Goal: Information Seeking & Learning: Learn about a topic

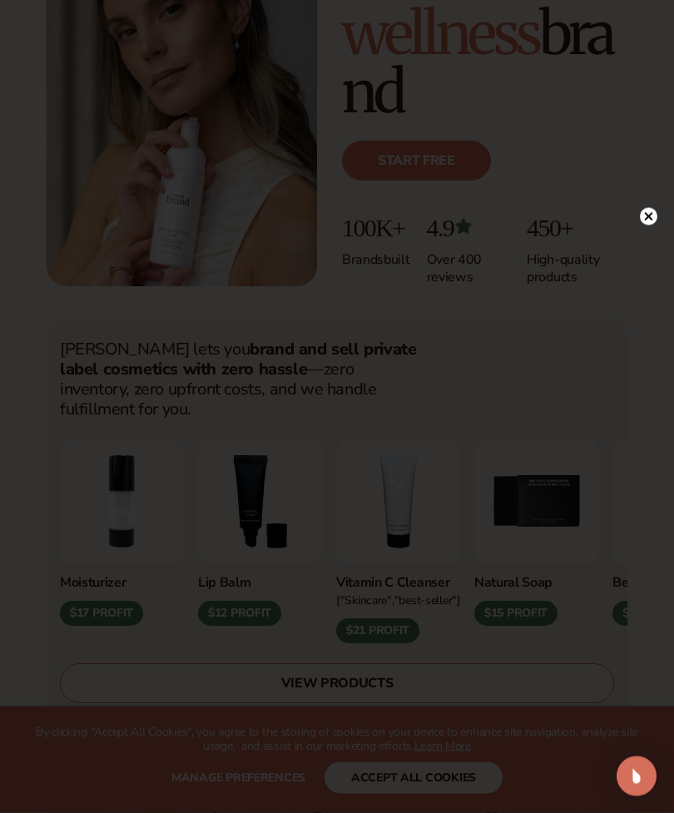
scroll to position [320, 0]
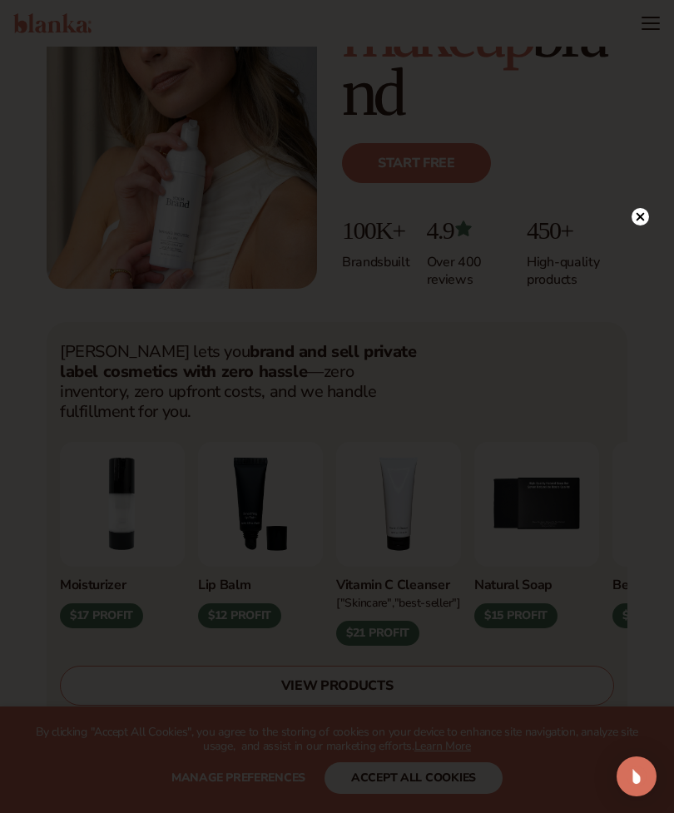
click at [640, 231] on div at bounding box center [640, 216] width 17 height 29
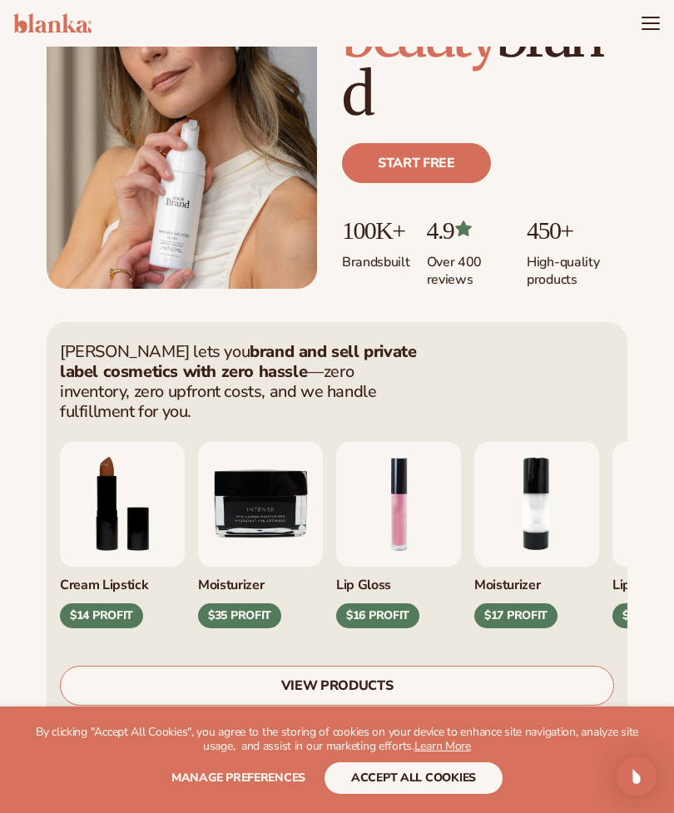
click at [353, 674] on link "VIEW PRODUCTS" at bounding box center [337, 686] width 554 height 40
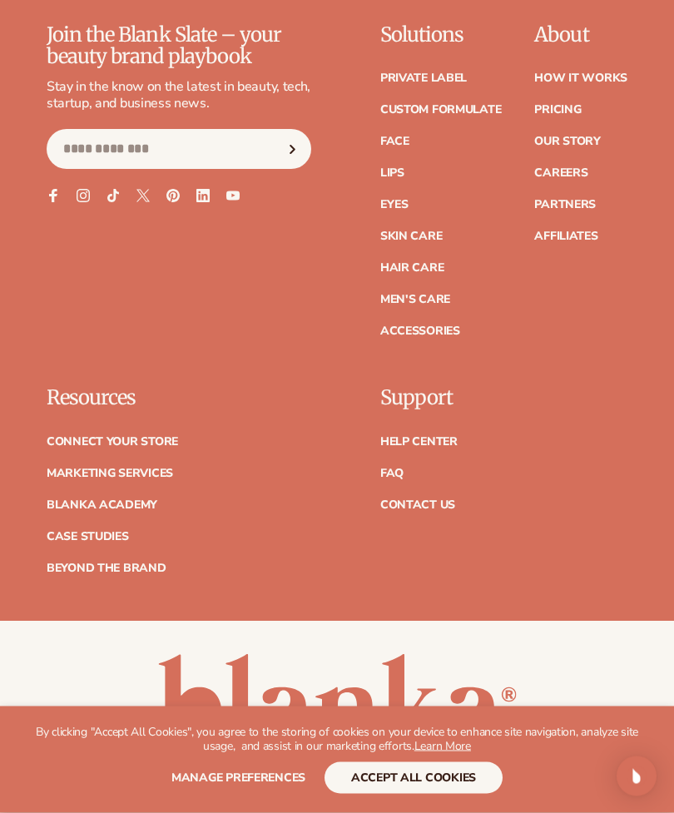
scroll to position [3234, 0]
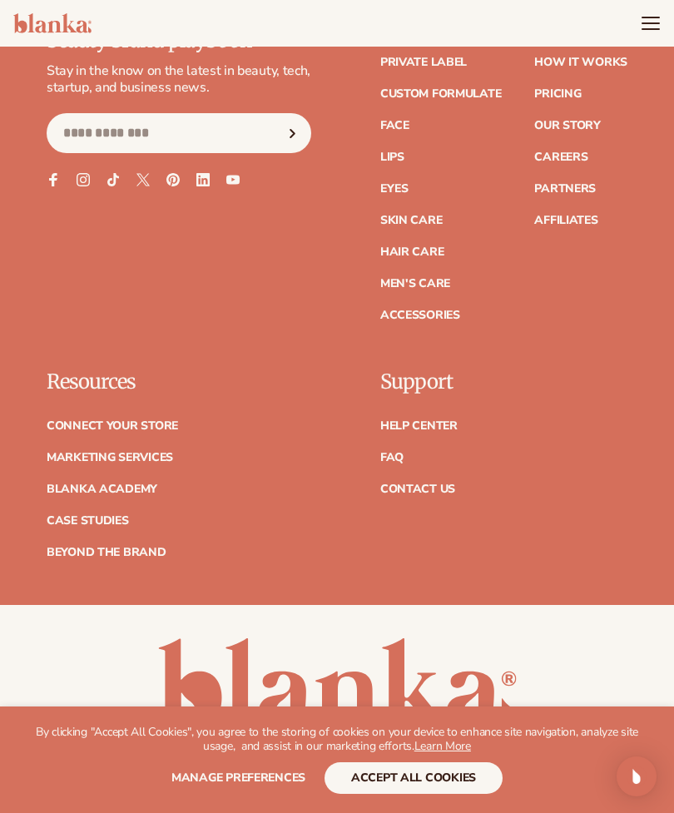
click at [429, 220] on link "Skin Care" at bounding box center [411, 221] width 62 height 12
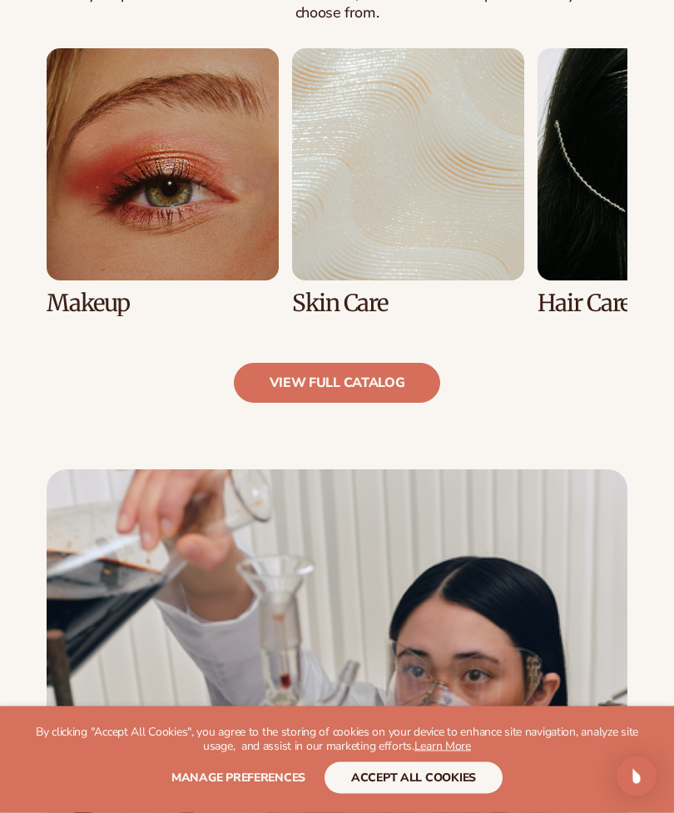
scroll to position [1260, 0]
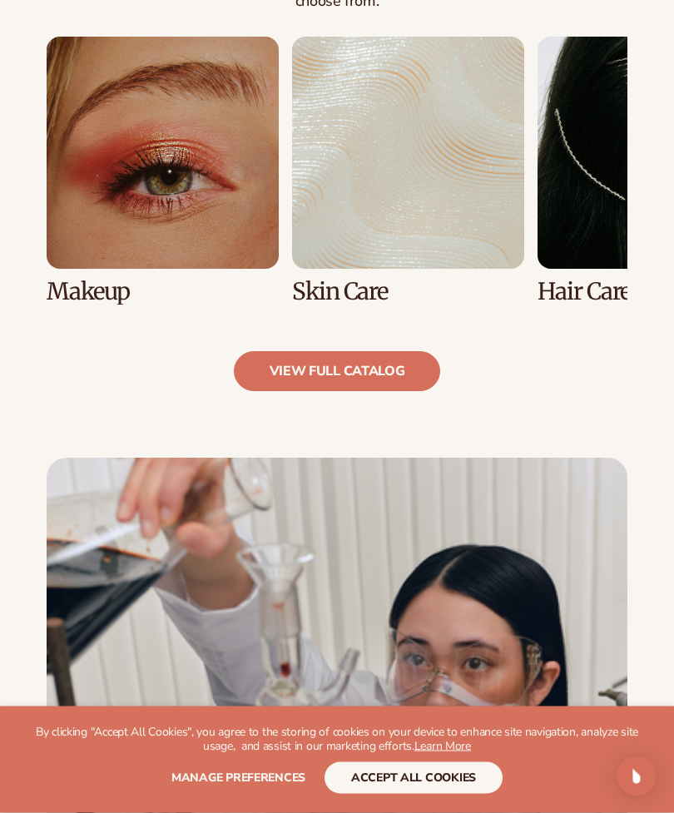
click at [411, 198] on link "2 / 8" at bounding box center [408, 171] width 232 height 268
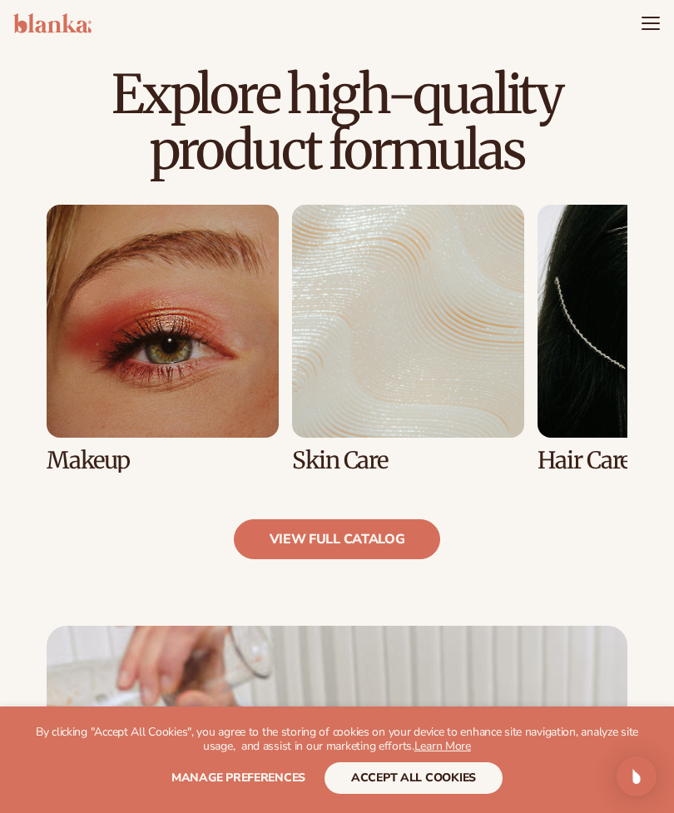
scroll to position [1022, 0]
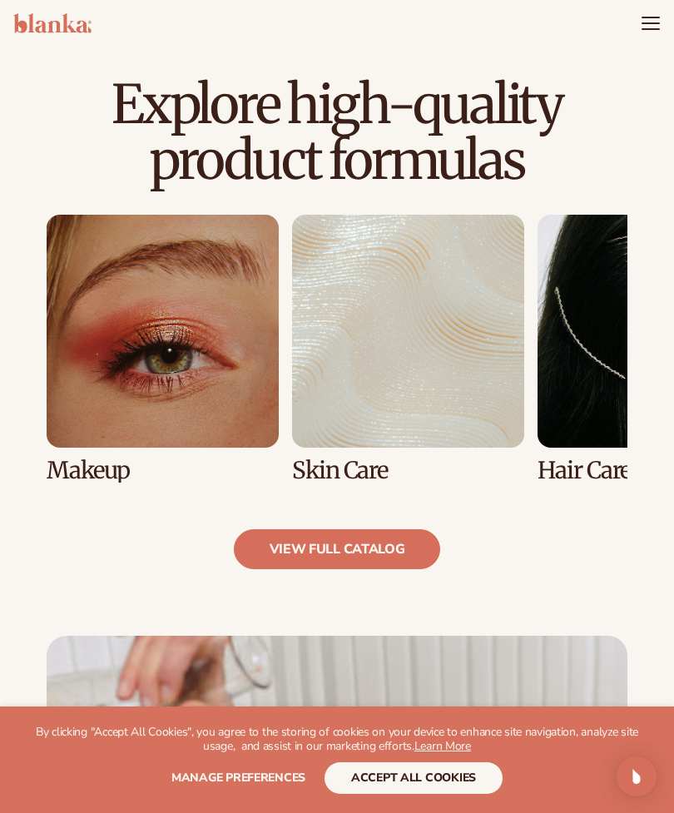
click at [400, 545] on link "view full catalog" at bounding box center [337, 550] width 207 height 40
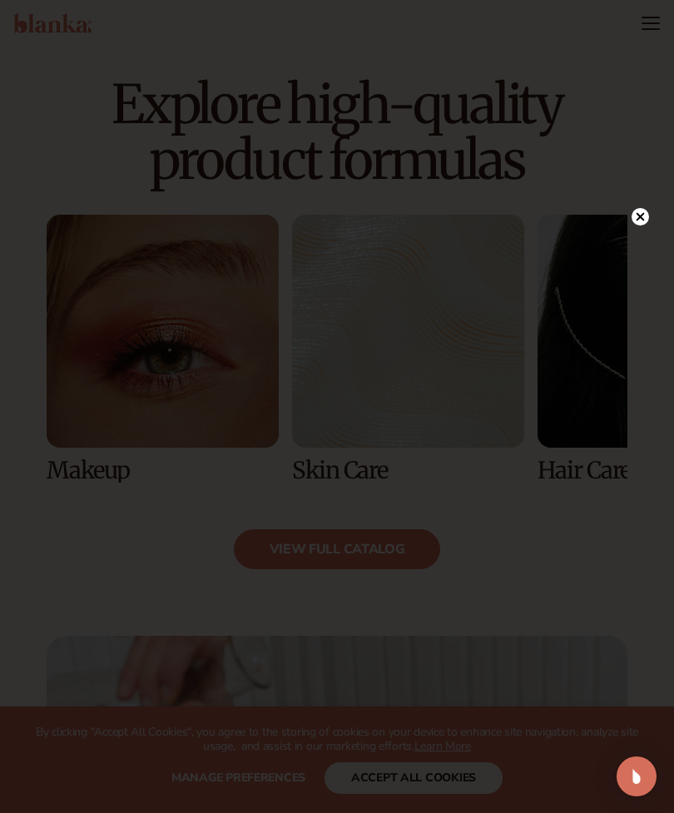
click at [660, 212] on div at bounding box center [337, 406] width 674 height 813
click at [648, 217] on circle at bounding box center [640, 216] width 17 height 17
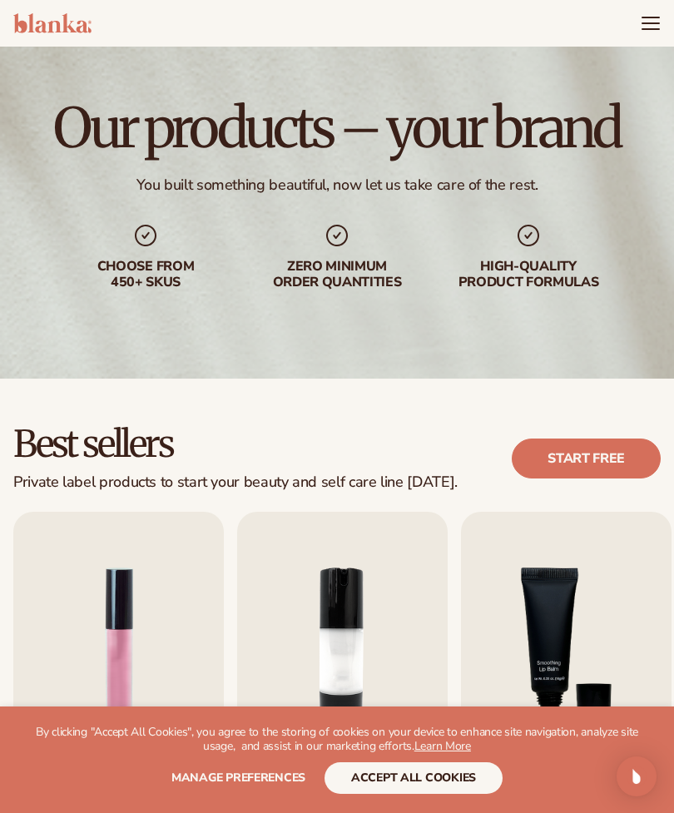
scroll to position [0, 0]
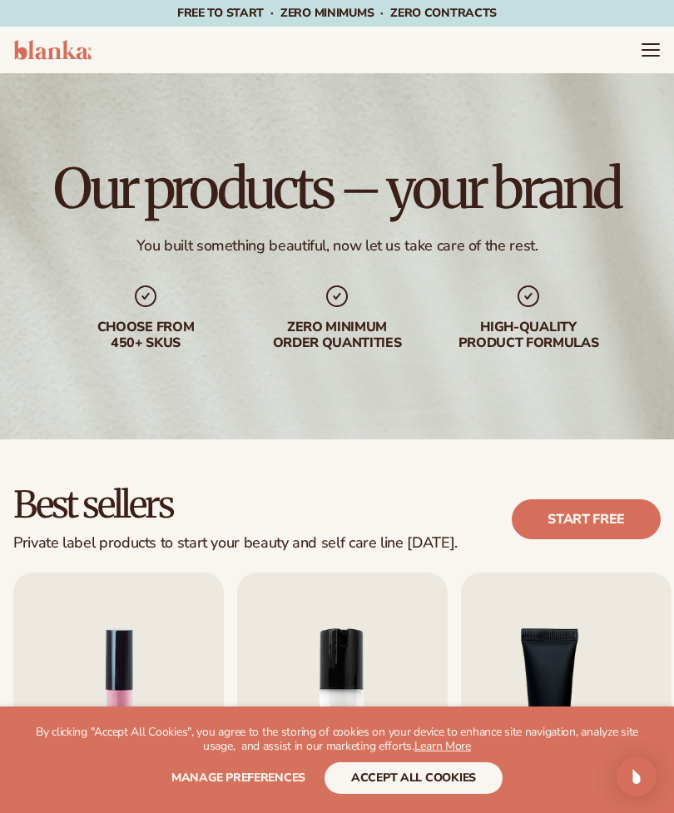
click at [642, 55] on icon "Menu" at bounding box center [651, 50] width 20 height 20
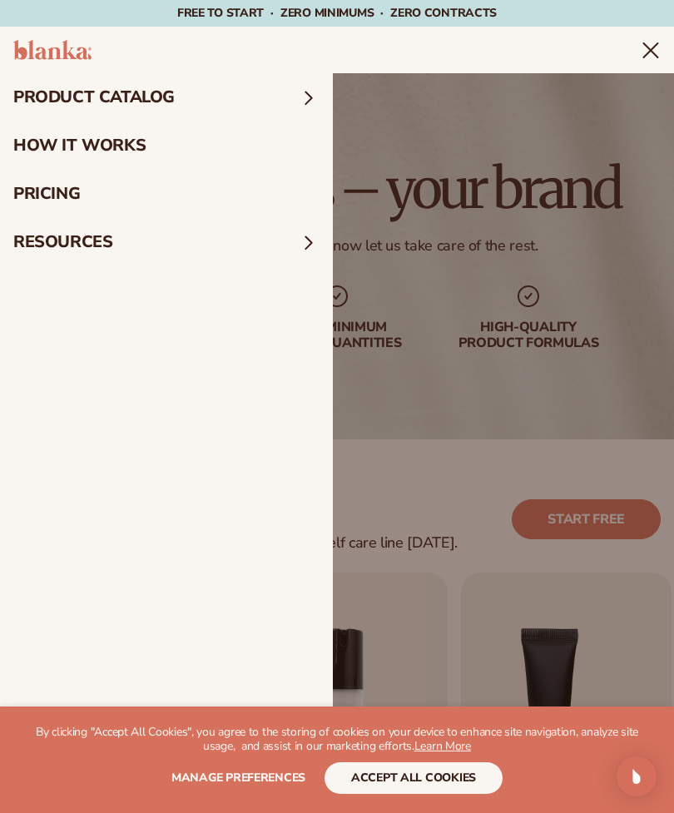
click at [644, 43] on icon "Menu" at bounding box center [651, 50] width 14 height 14
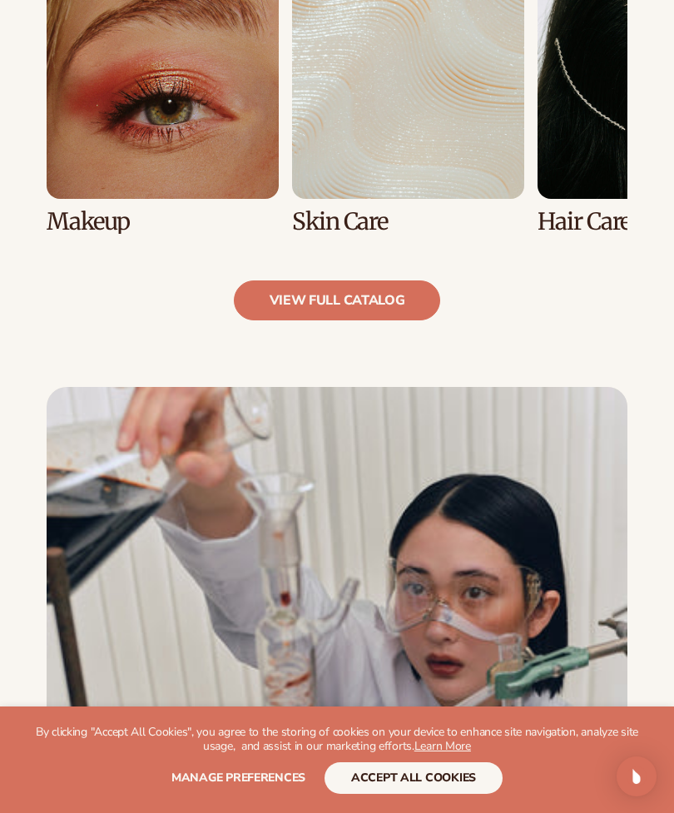
scroll to position [1289, 0]
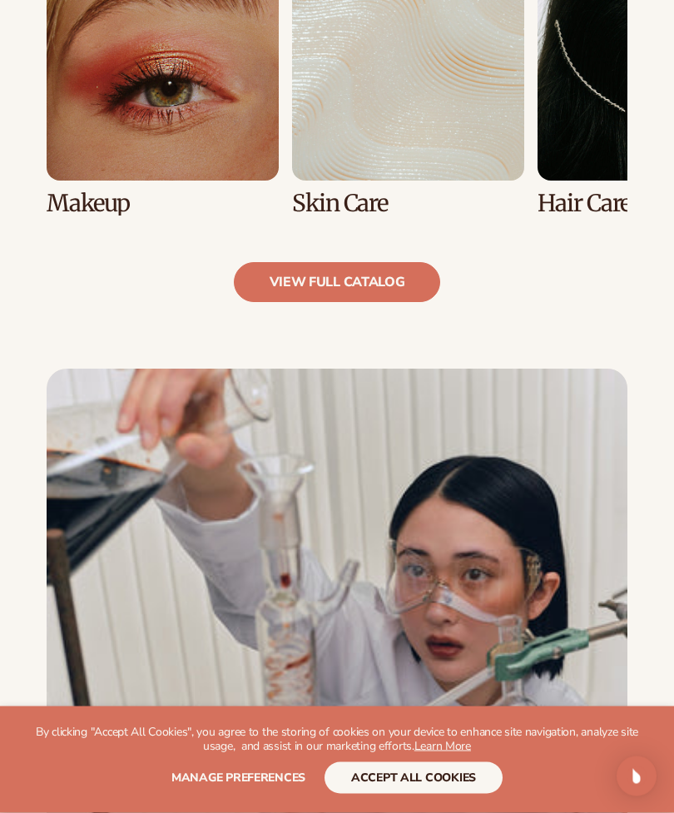
click at [406, 794] on button "accept all cookies" at bounding box center [414, 779] width 178 height 32
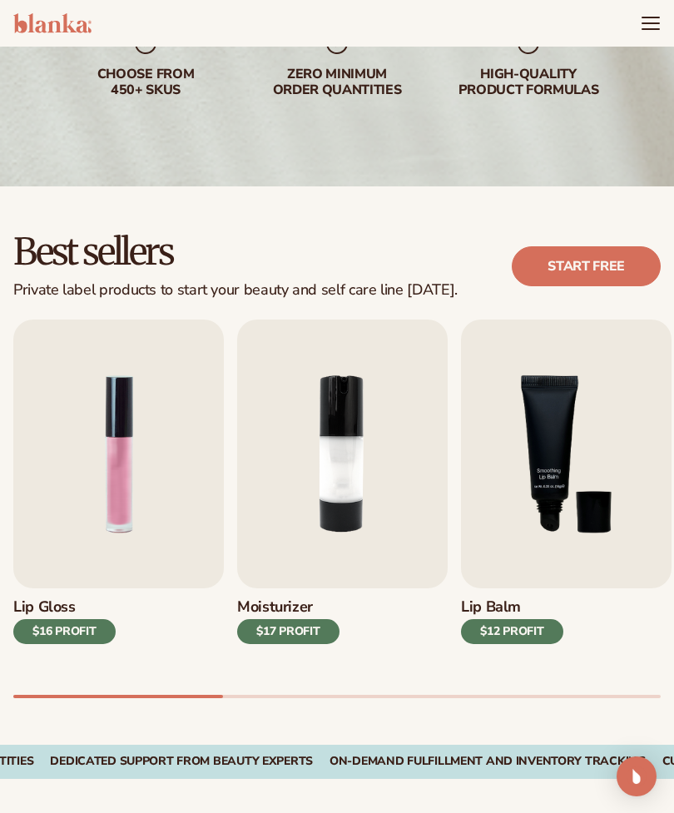
scroll to position [0, 0]
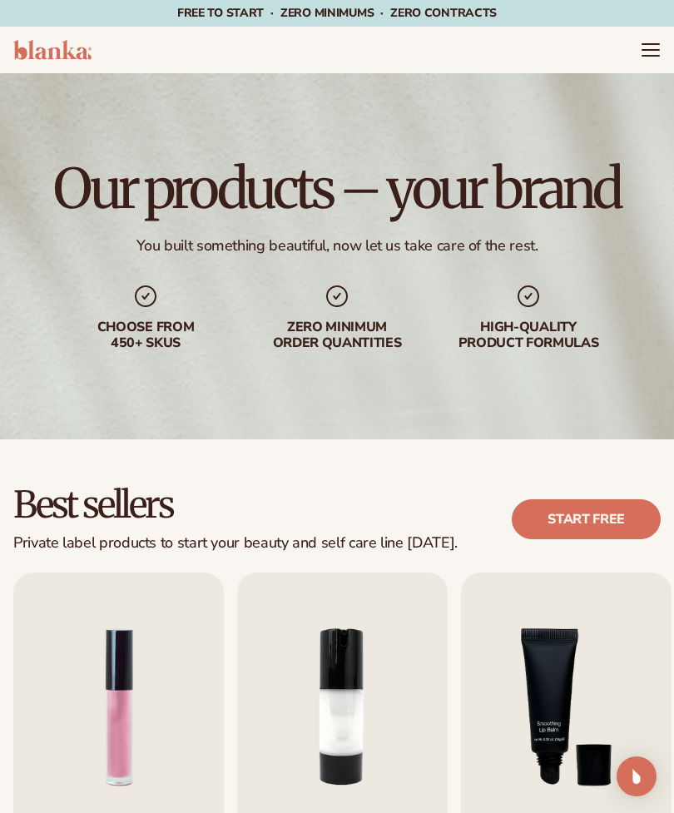
click at [649, 81] on div "Our products – your brand You built something beautiful, now let us take care o…" at bounding box center [337, 256] width 674 height 366
click at [655, 60] on icon "Menu" at bounding box center [651, 50] width 20 height 20
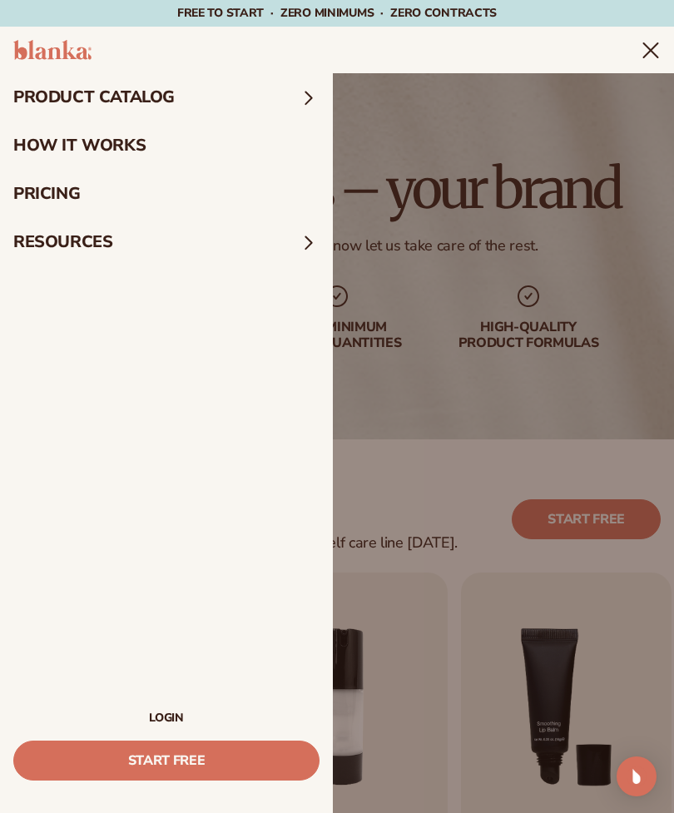
click at [175, 715] on link "LOGIN" at bounding box center [166, 719] width 306 height 12
